Goal: Find contact information: Find contact information

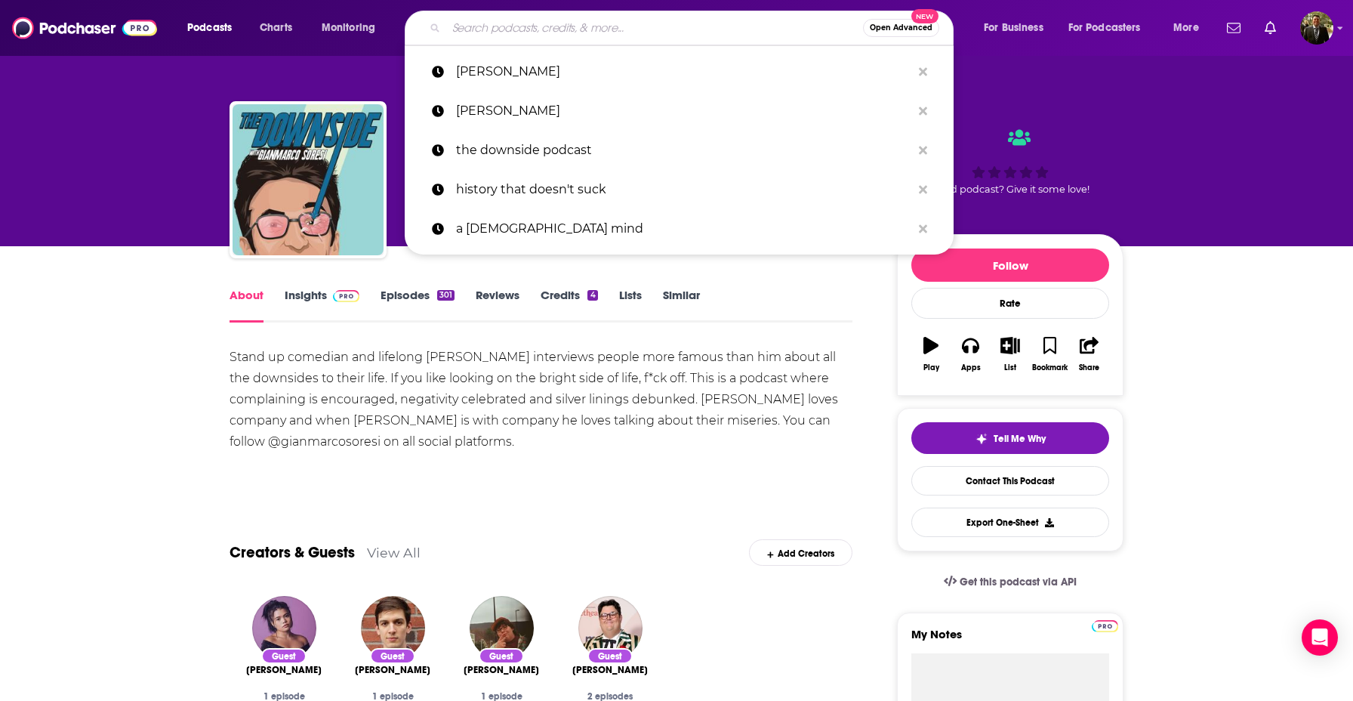
click at [596, 26] on input "Search podcasts, credits, & more..." at bounding box center [654, 28] width 417 height 24
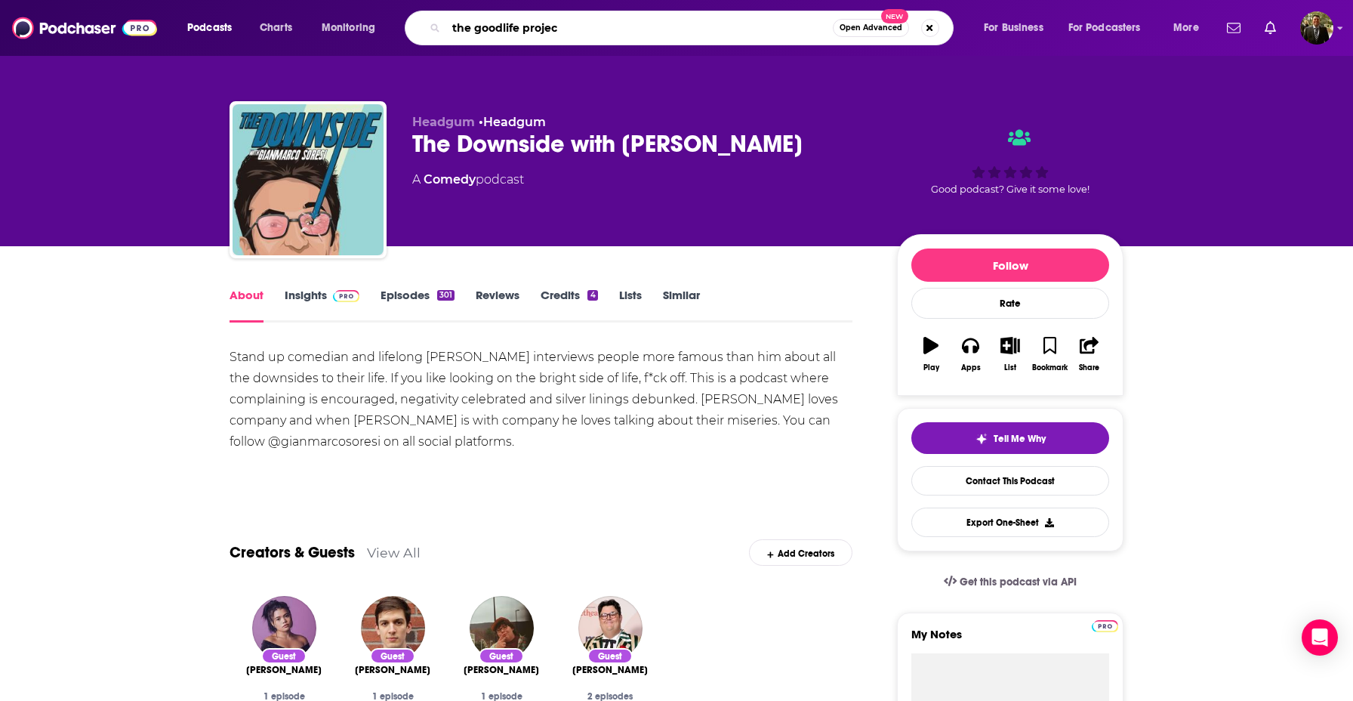
type input "the goodlife project"
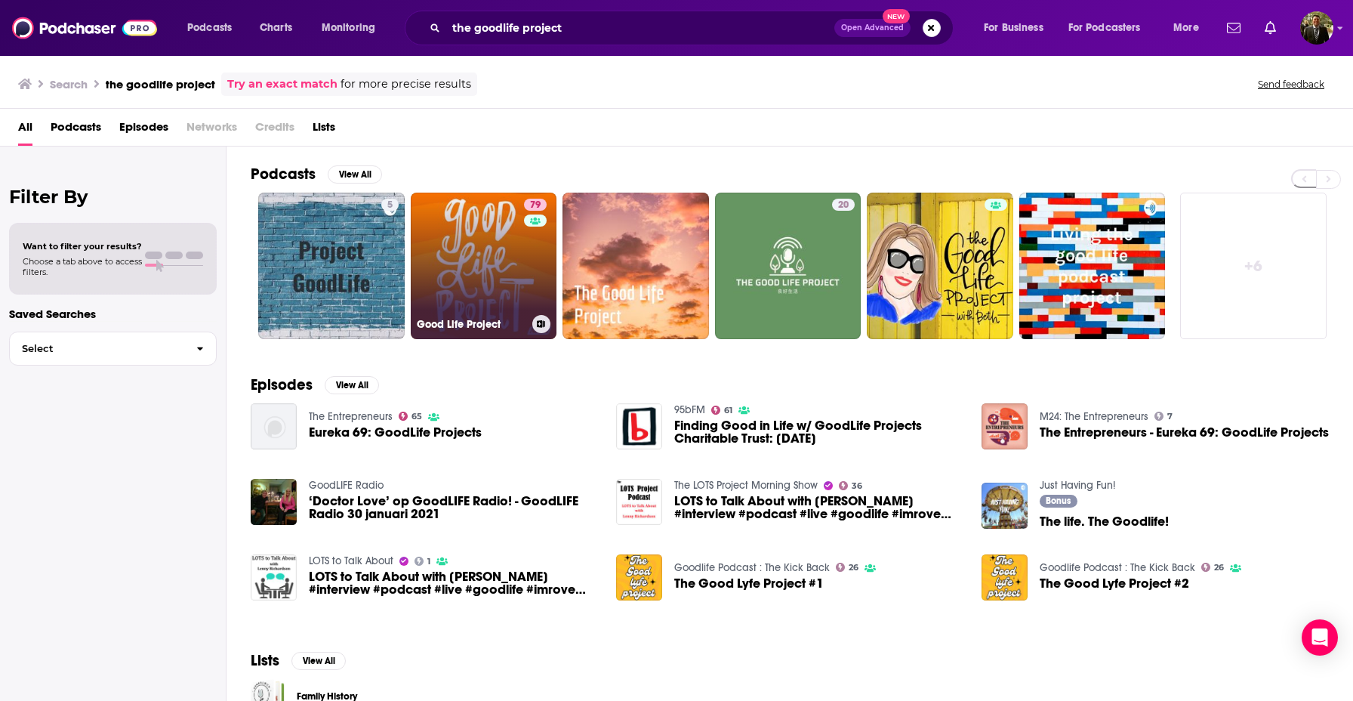
click at [463, 255] on link "79 Good Life Project" at bounding box center [484, 266] width 146 height 146
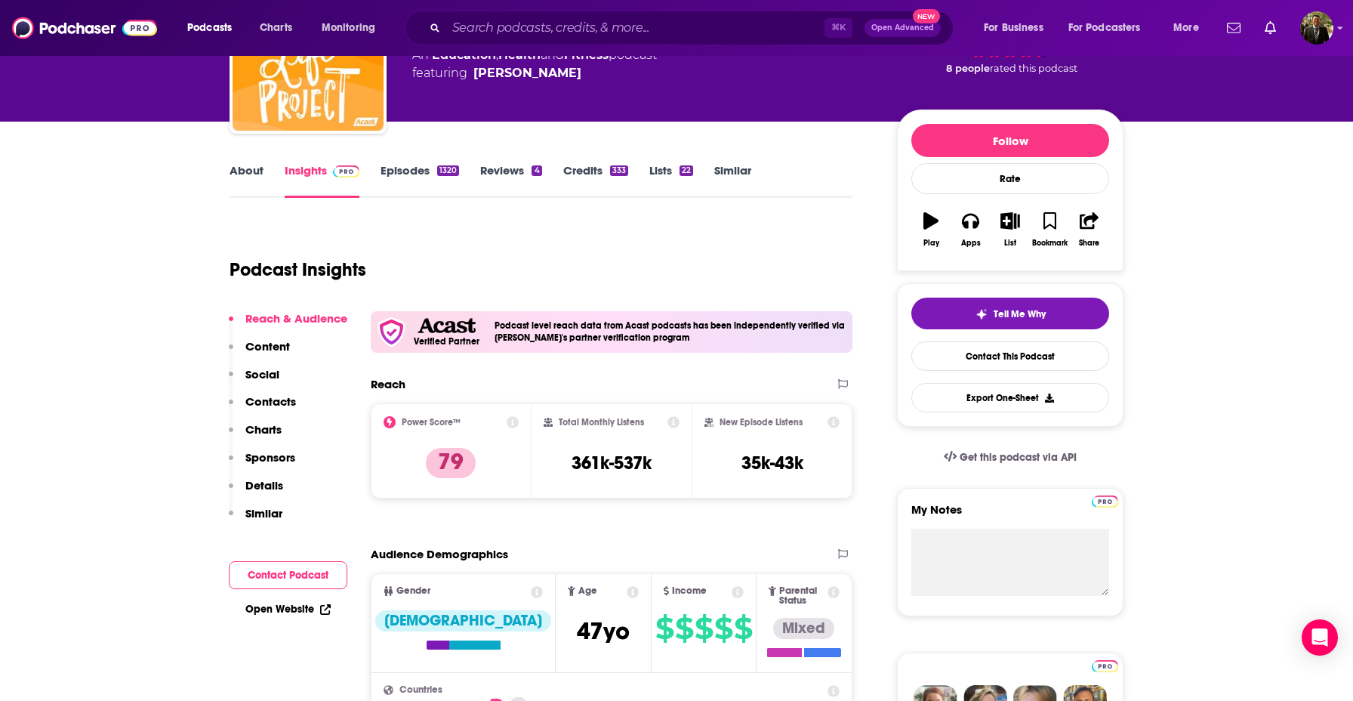
scroll to position [267, 0]
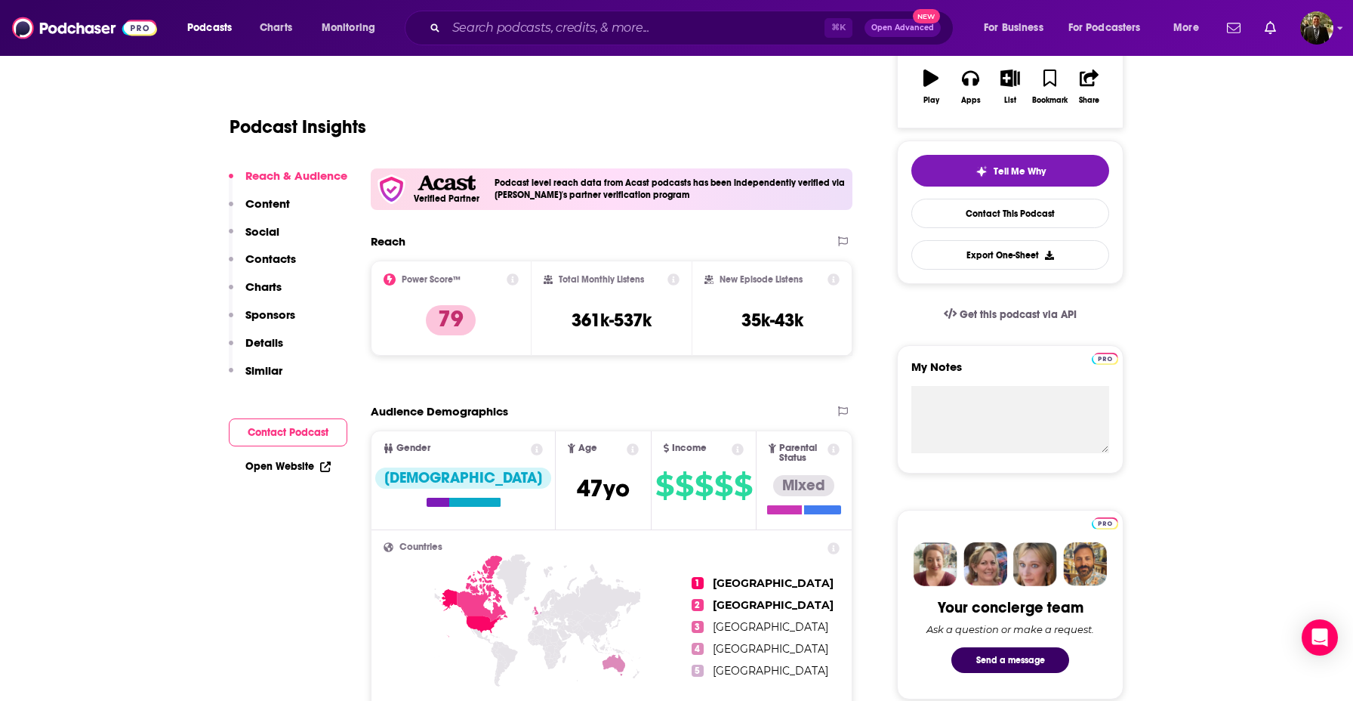
click at [280, 317] on p "Sponsors" at bounding box center [270, 314] width 50 height 14
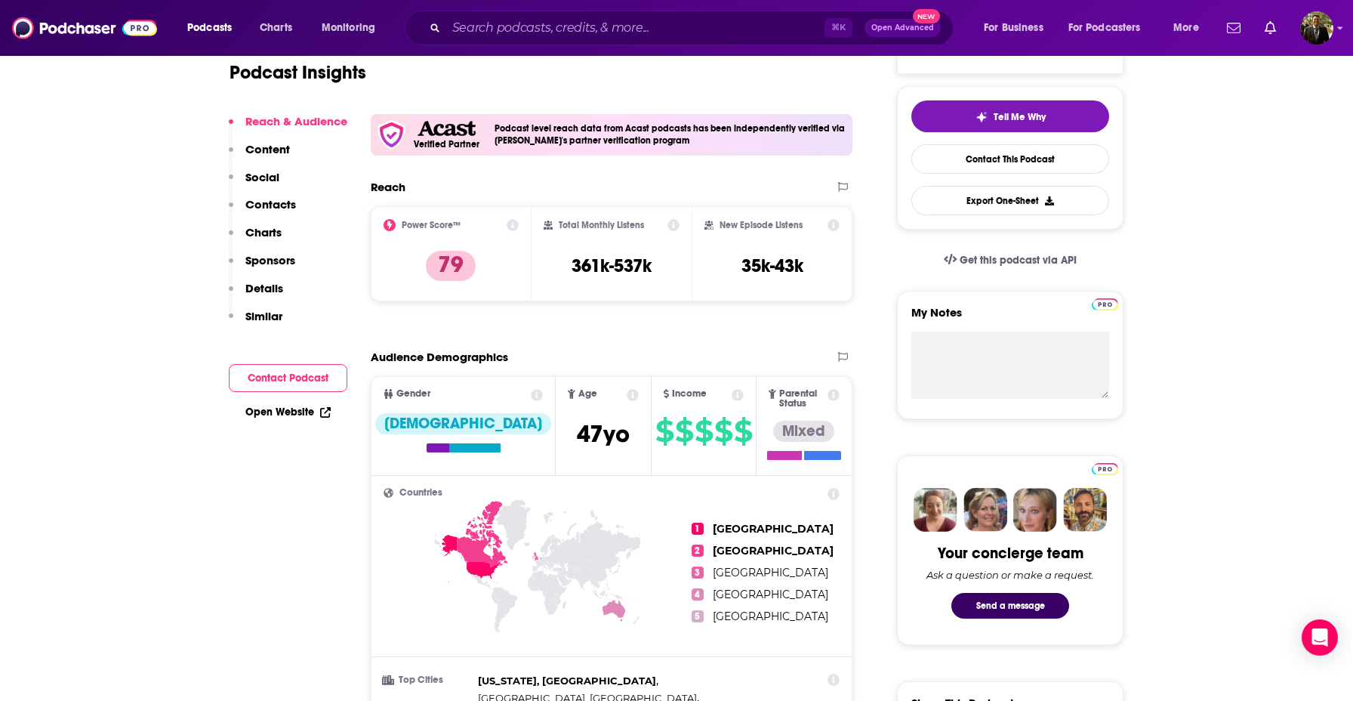
scroll to position [497, 0]
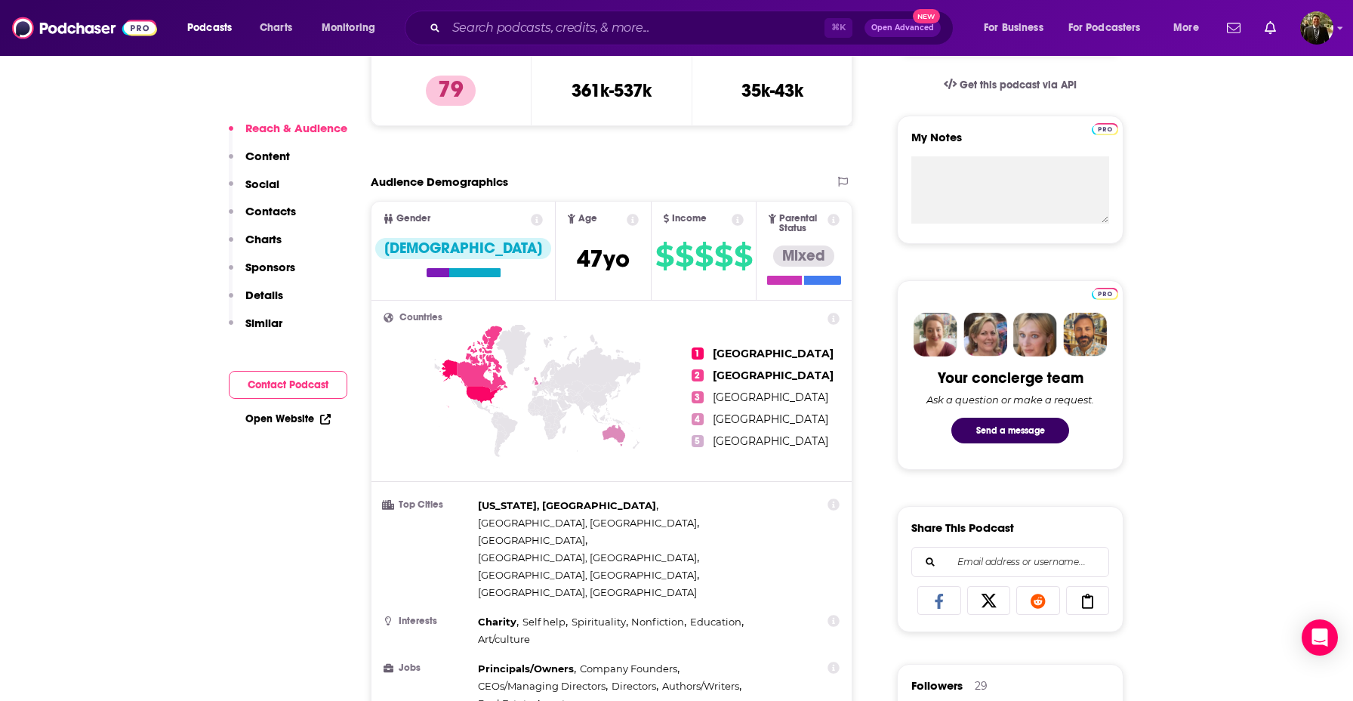
click at [280, 211] on p "Contacts" at bounding box center [270, 211] width 51 height 14
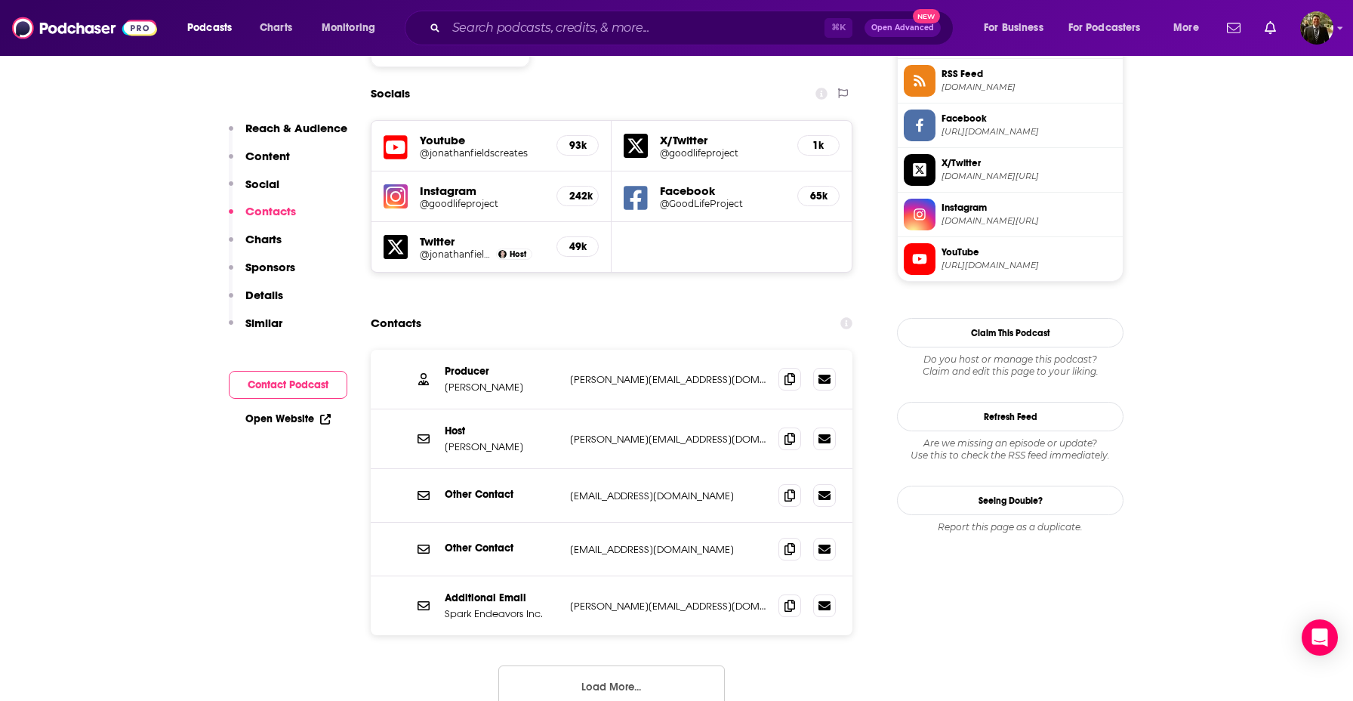
scroll to position [1414, 0]
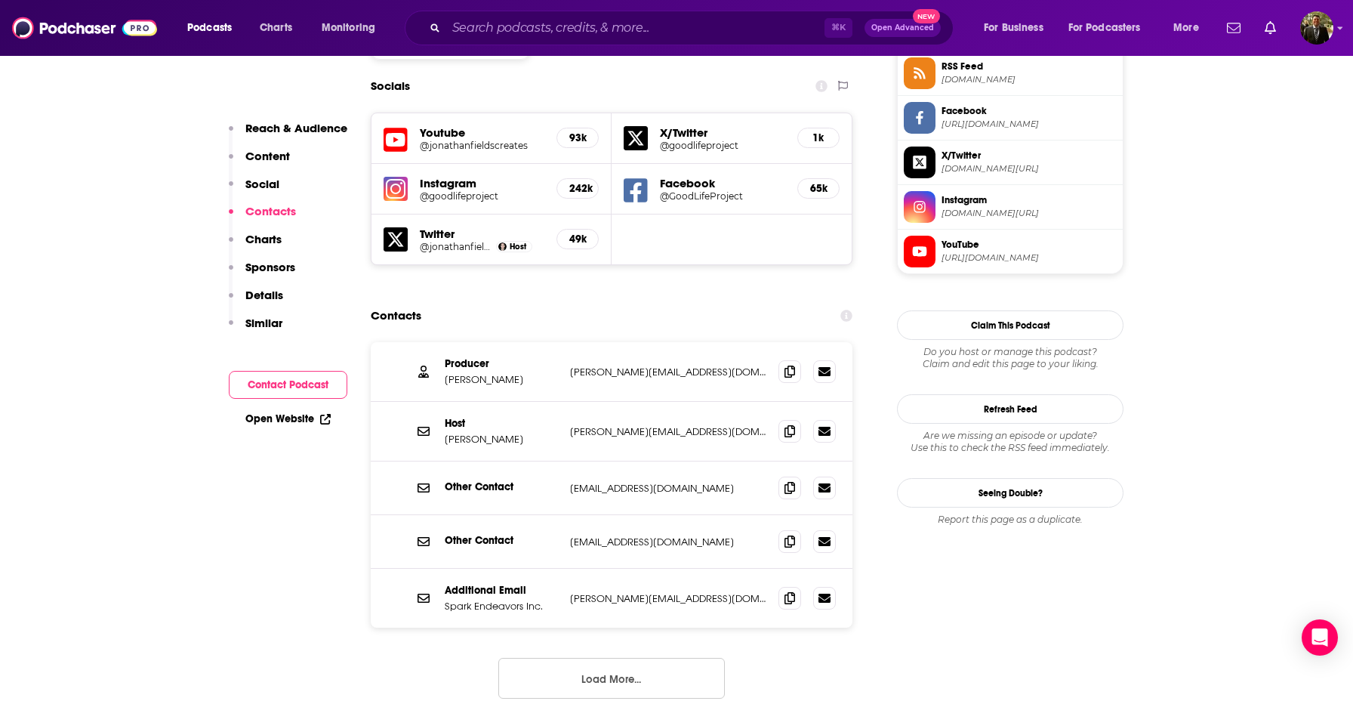
click at [279, 150] on p "Content" at bounding box center [267, 156] width 45 height 14
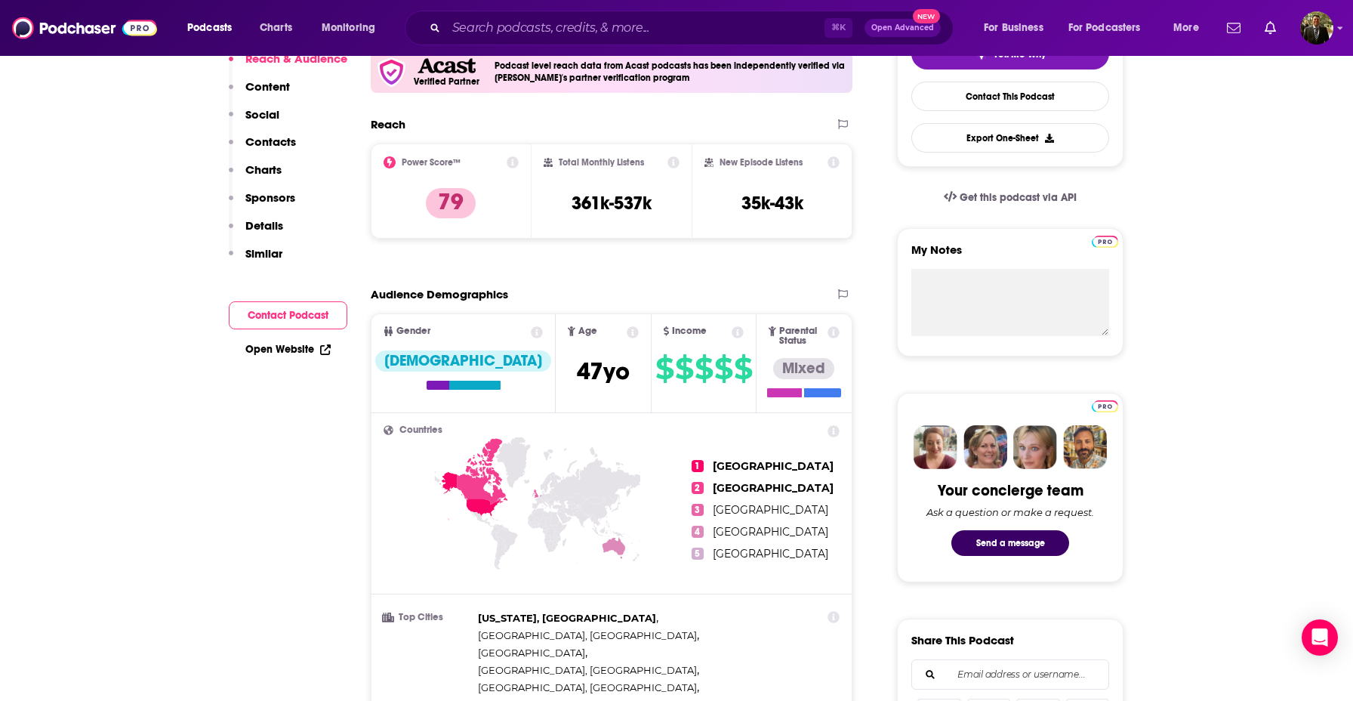
scroll to position [918, 0]
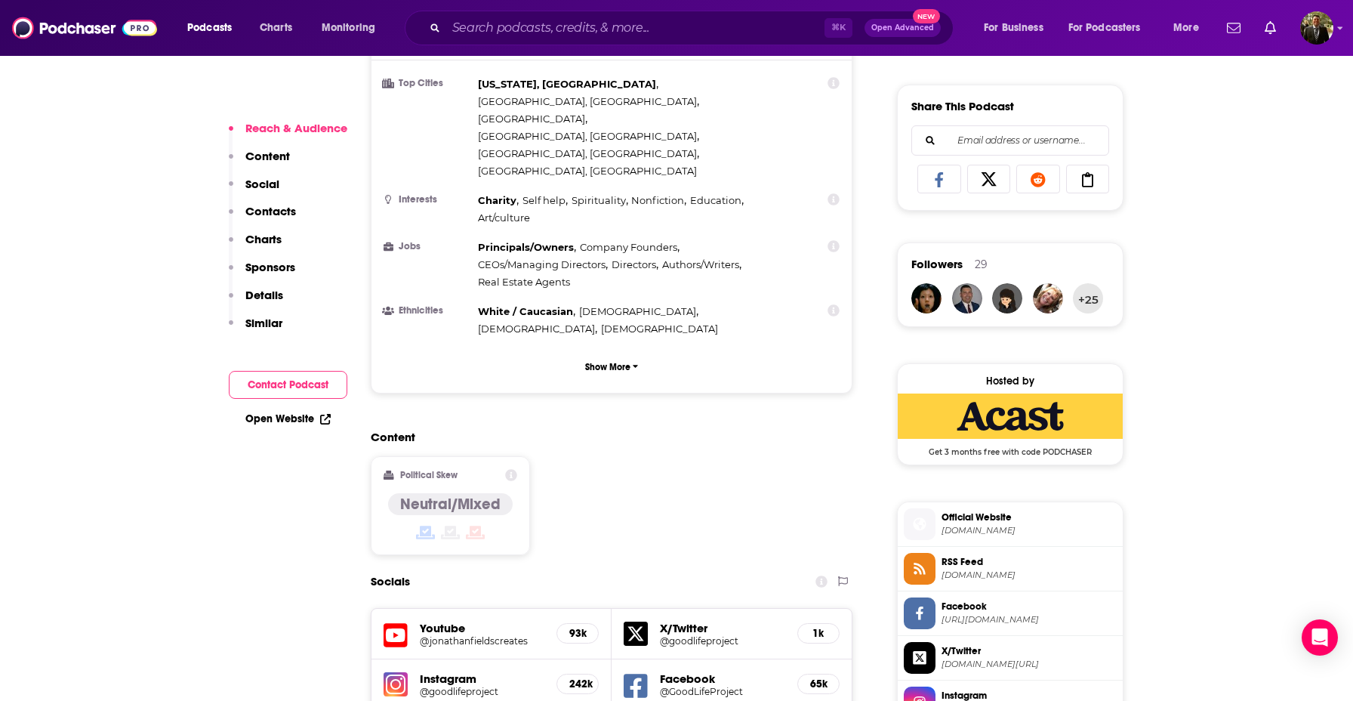
click at [273, 270] on p "Sponsors" at bounding box center [270, 267] width 50 height 14
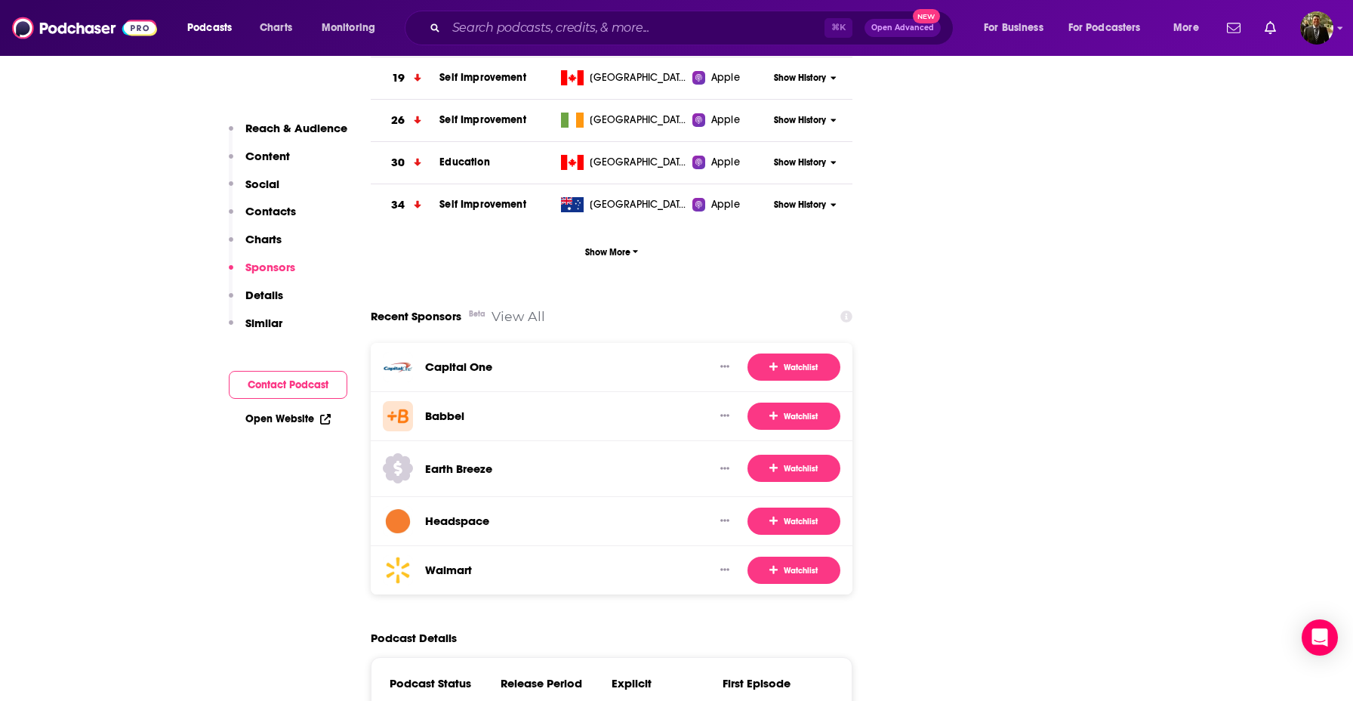
scroll to position [2283, 0]
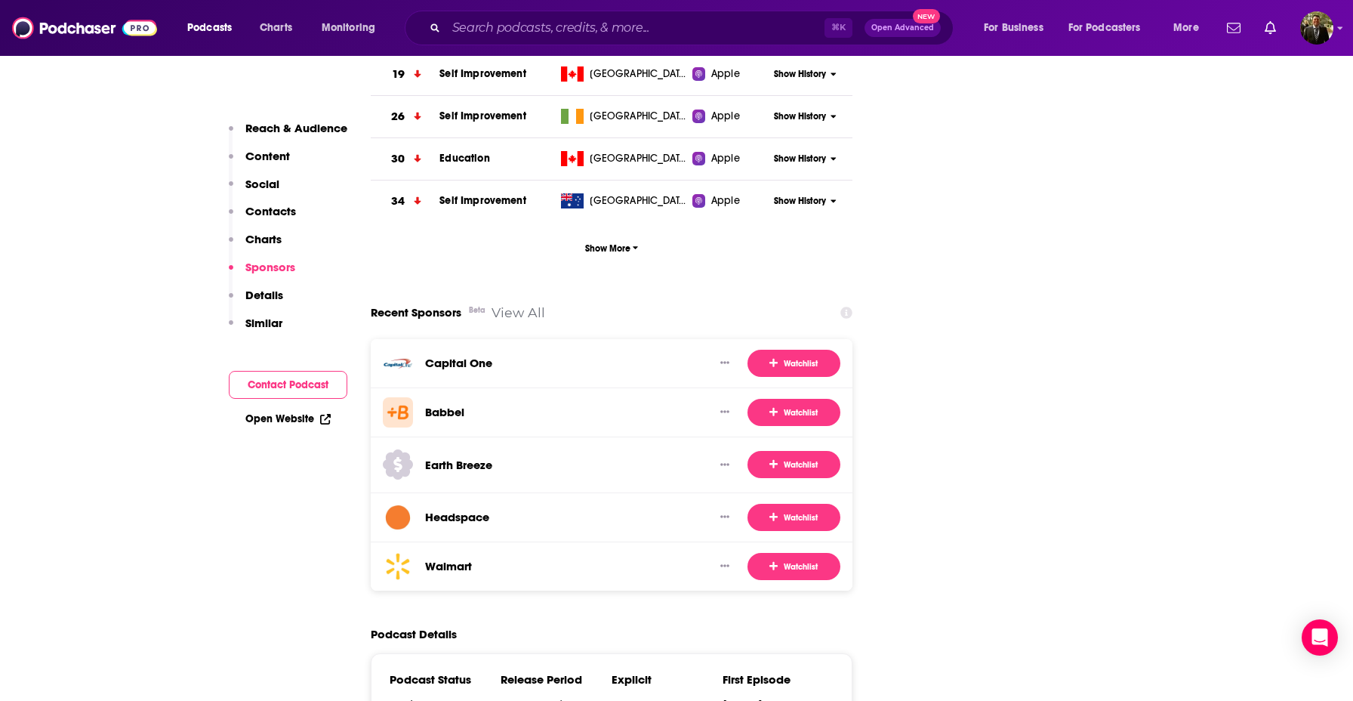
click at [282, 212] on p "Contacts" at bounding box center [270, 211] width 51 height 14
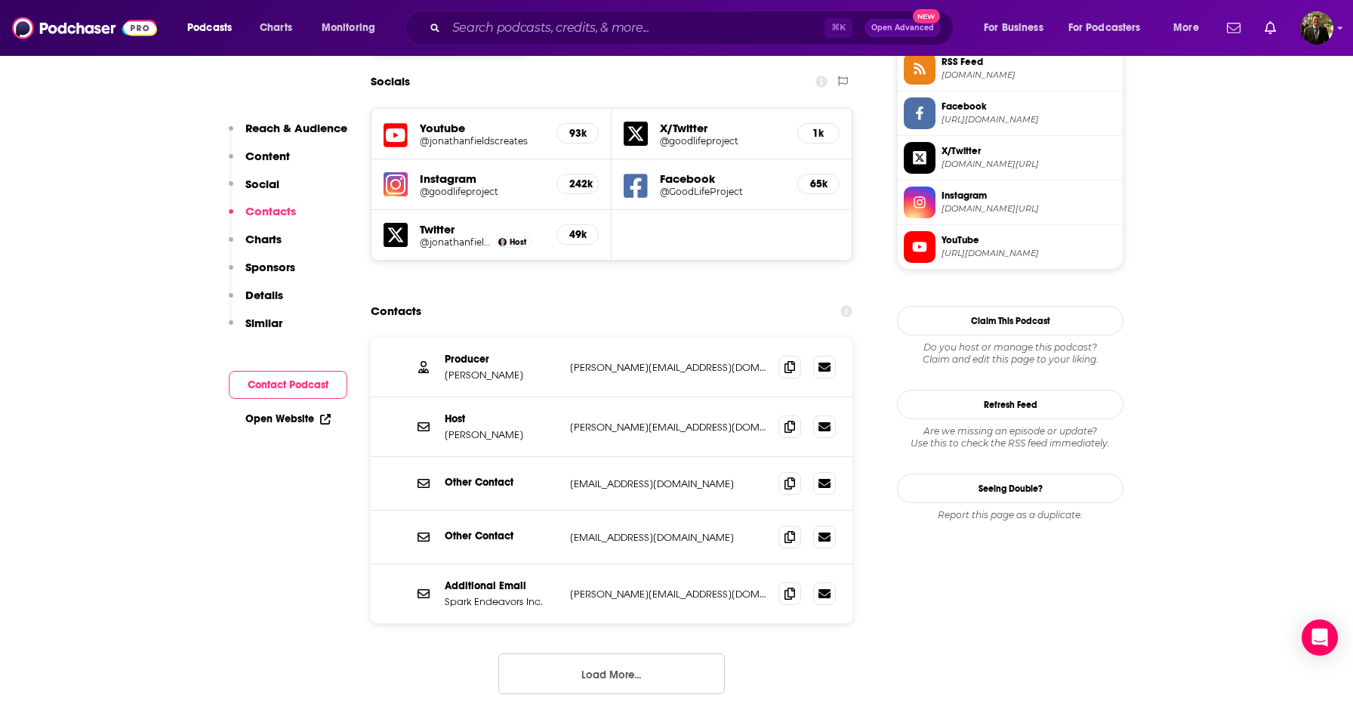
scroll to position [1414, 0]
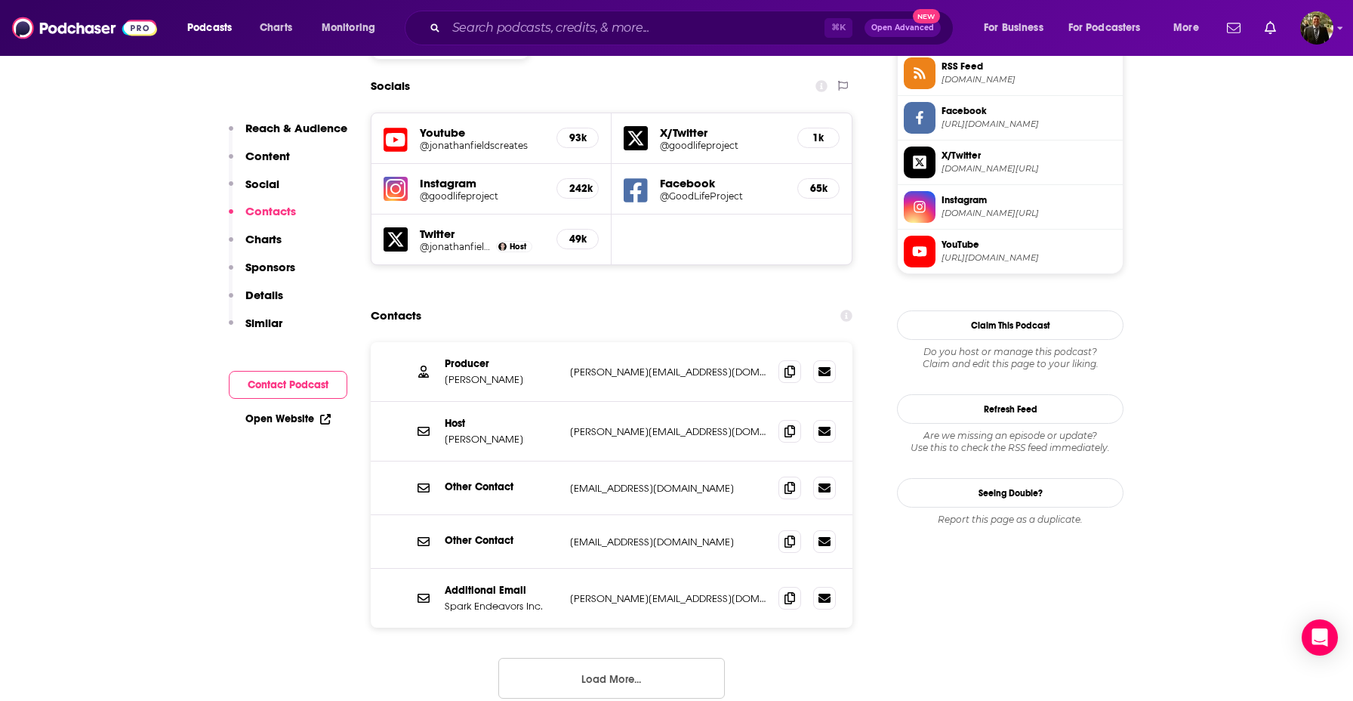
click at [624, 658] on button "Load More..." at bounding box center [611, 678] width 227 height 41
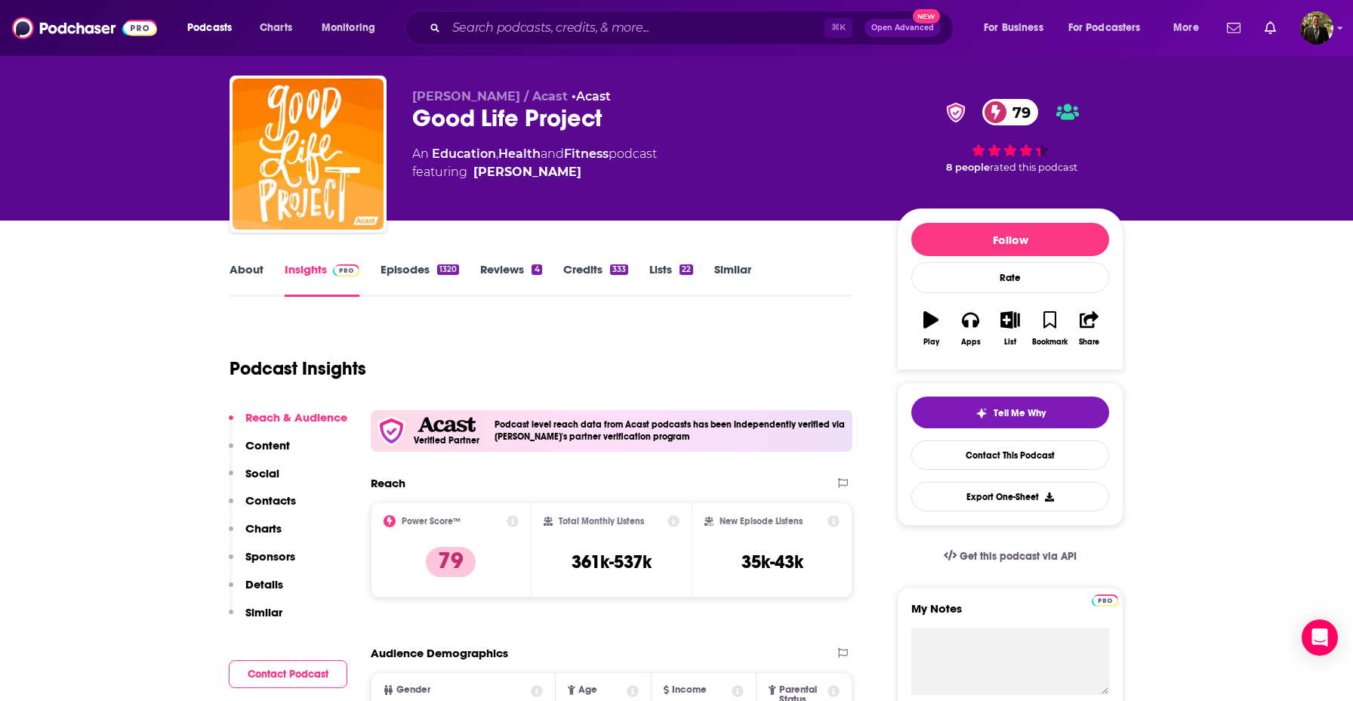
scroll to position [0, 0]
